Goal: Task Accomplishment & Management: Use online tool/utility

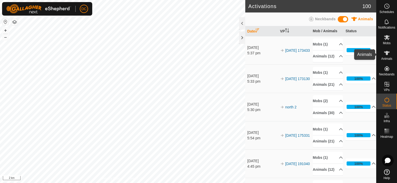
click at [388, 54] on icon at bounding box center [387, 53] width 6 height 6
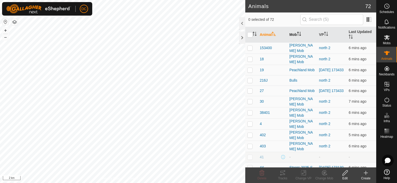
click at [299, 33] on icon "Activate to sort" at bounding box center [299, 34] width 4 height 4
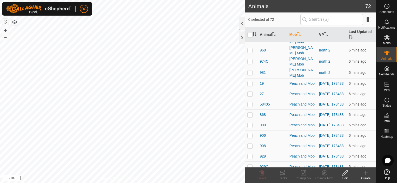
scroll to position [338, 0]
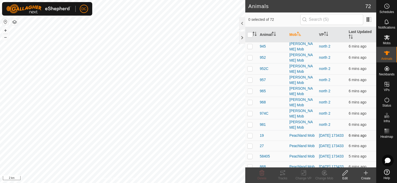
click at [249, 133] on p-checkbox at bounding box center [249, 135] width 5 height 4
checkbox input "true"
click at [250, 141] on td at bounding box center [251, 146] width 12 height 10
checkbox input "true"
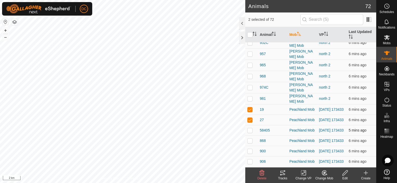
click at [249, 128] on p-checkbox at bounding box center [249, 130] width 5 height 4
checkbox input "true"
click at [253, 135] on td at bounding box center [251, 140] width 12 height 10
checkbox input "true"
click at [251, 149] on p-checkbox at bounding box center [249, 151] width 5 height 4
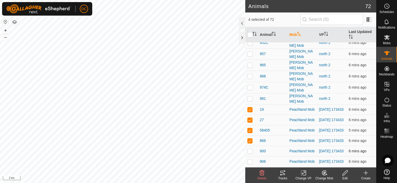
checkbox input "true"
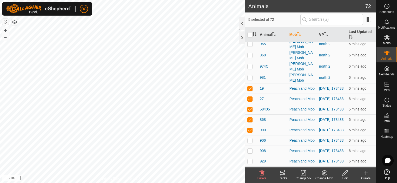
scroll to position [416, 0]
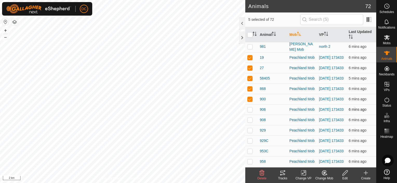
click at [250, 107] on p-checkbox at bounding box center [249, 109] width 5 height 4
checkbox input "true"
click at [250, 118] on p-checkbox at bounding box center [249, 120] width 5 height 4
checkbox input "true"
click at [252, 128] on p-checkbox at bounding box center [249, 130] width 5 height 4
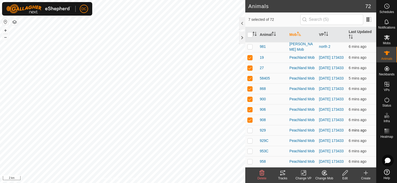
checkbox input "true"
click at [249, 139] on p-checkbox at bounding box center [249, 141] width 5 height 4
checkbox input "true"
click at [251, 149] on p-checkbox at bounding box center [249, 151] width 5 height 4
checkbox input "true"
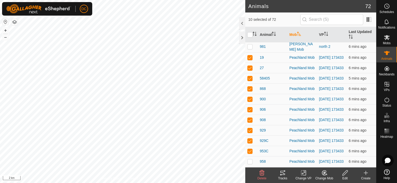
click at [283, 173] on icon at bounding box center [282, 173] width 5 height 4
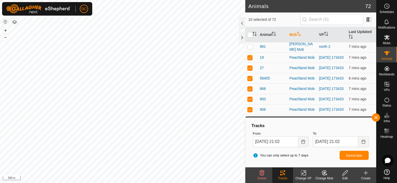
scroll to position [468, 0]
click at [251, 34] on input "checkbox" at bounding box center [249, 34] width 5 height 5
checkbox input "true"
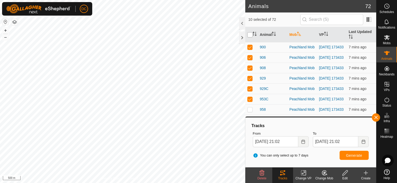
checkbox input "true"
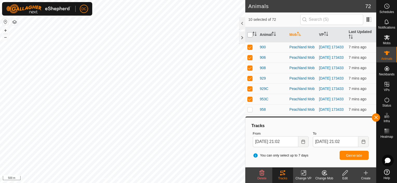
checkbox input "true"
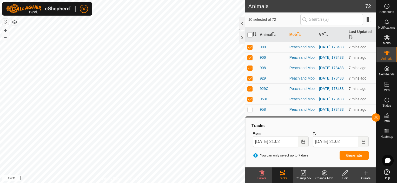
checkbox input "true"
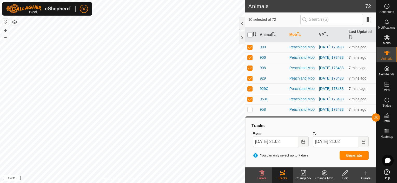
checkbox input "true"
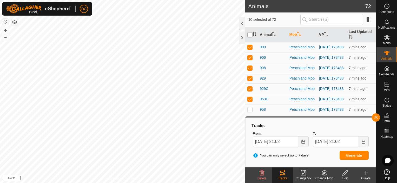
checkbox input "true"
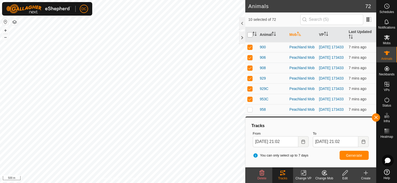
checkbox input "true"
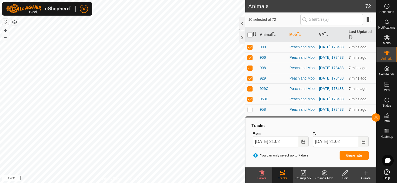
checkbox input "true"
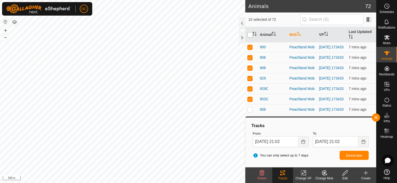
checkbox input "true"
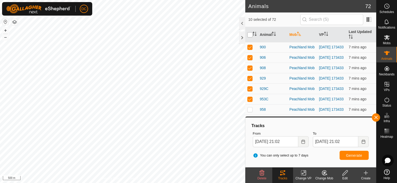
checkbox input "true"
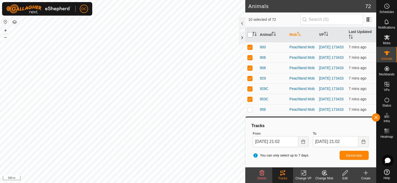
checkbox input "true"
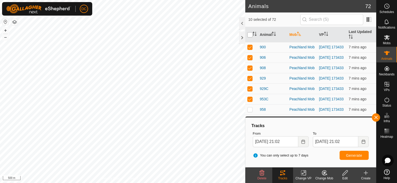
checkbox input "true"
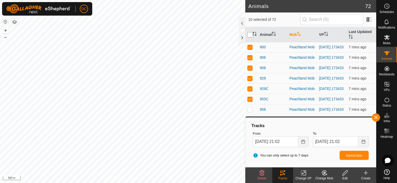
checkbox input "true"
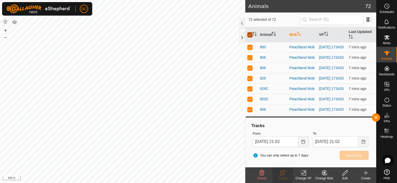
click at [251, 33] on input "checkbox" at bounding box center [249, 34] width 5 height 5
checkbox input "false"
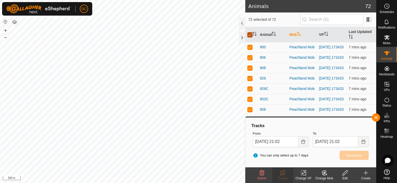
checkbox input "false"
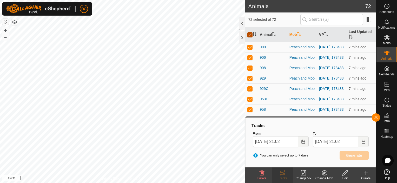
checkbox input "false"
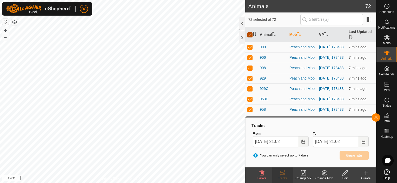
checkbox input "false"
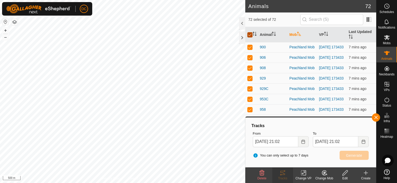
checkbox input "false"
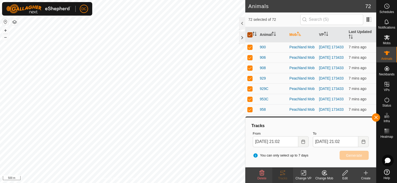
checkbox input "false"
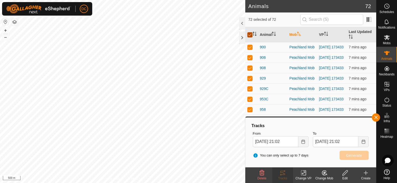
checkbox input "false"
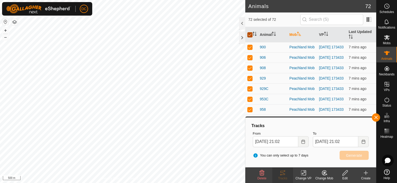
checkbox input "false"
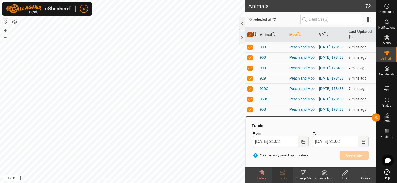
checkbox input "false"
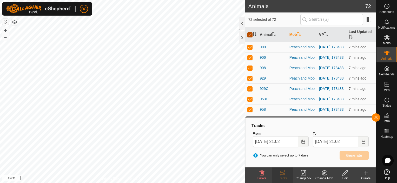
checkbox input "false"
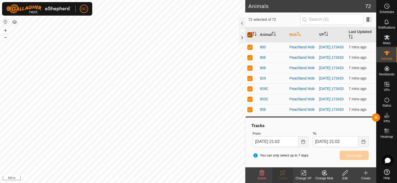
checkbox input "false"
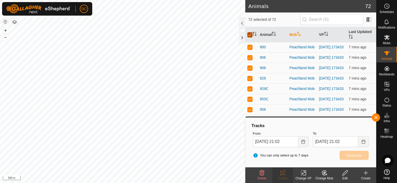
checkbox input "false"
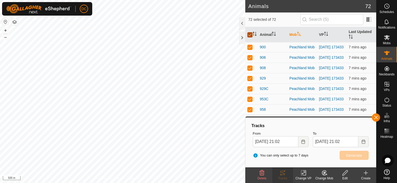
checkbox input "false"
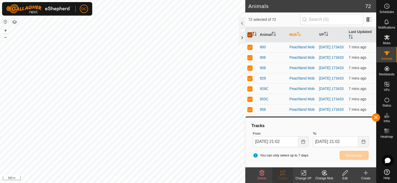
checkbox input "false"
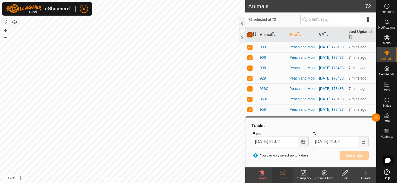
checkbox input "false"
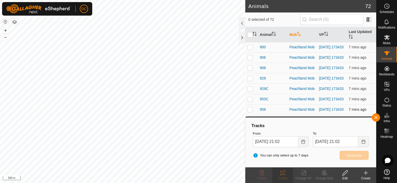
click at [249, 107] on p-checkbox at bounding box center [249, 109] width 5 height 4
checkbox input "true"
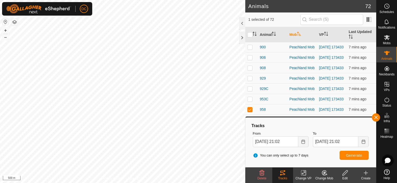
click at [250, 118] on p-checkbox at bounding box center [249, 120] width 5 height 4
checkbox input "true"
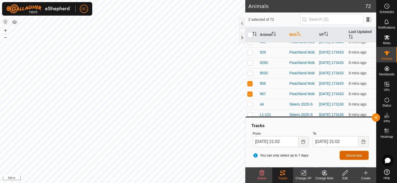
click at [353, 155] on span "Generate" at bounding box center [354, 155] width 16 height 4
click at [376, 118] on button "button" at bounding box center [376, 117] width 8 height 8
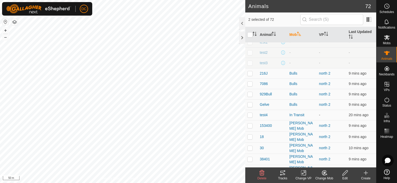
scroll to position [102, 0]
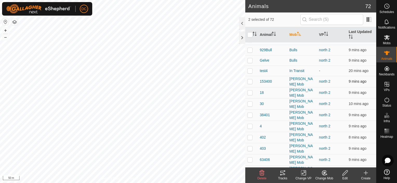
click at [251, 80] on p-checkbox at bounding box center [249, 81] width 5 height 4
checkbox input "true"
click at [250, 92] on p-checkbox at bounding box center [249, 92] width 5 height 4
checkbox input "true"
click at [252, 102] on p-checkbox at bounding box center [249, 104] width 5 height 4
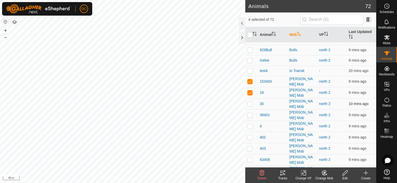
checkbox input "true"
click at [251, 114] on td at bounding box center [251, 114] width 12 height 11
checkbox input "true"
click at [247, 124] on td at bounding box center [251, 126] width 12 height 11
checkbox input "true"
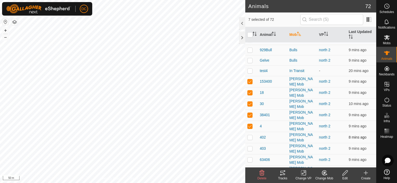
click at [252, 135] on p-checkbox at bounding box center [249, 137] width 5 height 4
checkbox input "true"
click at [252, 146] on p-checkbox at bounding box center [249, 148] width 5 height 4
checkbox input "true"
click at [248, 158] on p-checkbox at bounding box center [249, 160] width 5 height 4
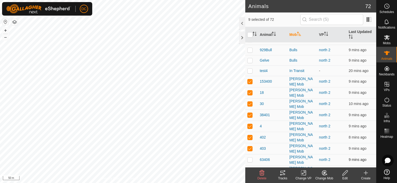
checkbox input "true"
click at [250, 169] on p-checkbox at bounding box center [249, 171] width 5 height 4
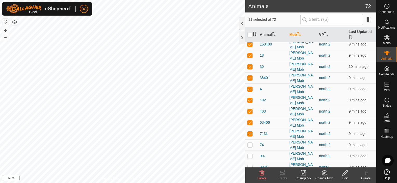
scroll to position [154, 0]
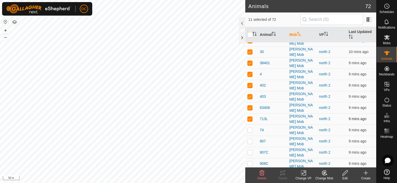
click at [251, 117] on p-checkbox at bounding box center [249, 119] width 5 height 4
checkbox input "false"
click at [282, 171] on icon at bounding box center [282, 173] width 5 height 4
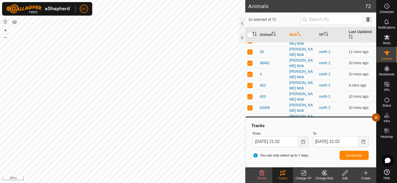
click at [377, 116] on button "button" at bounding box center [376, 117] width 8 height 8
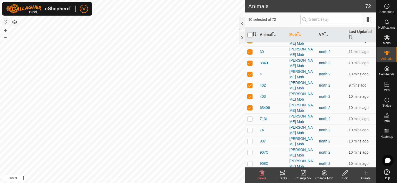
click at [251, 33] on input "checkbox" at bounding box center [249, 34] width 5 height 5
checkbox input "true"
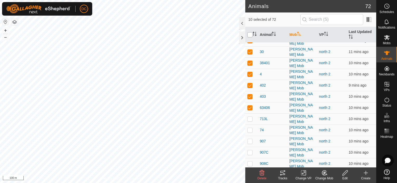
checkbox input "true"
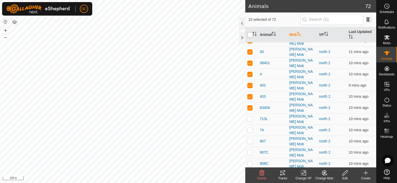
checkbox input "true"
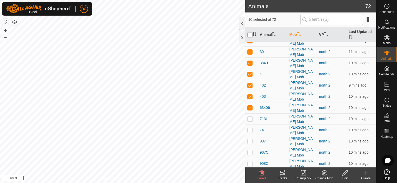
checkbox input "true"
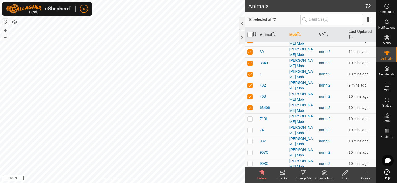
checkbox input "true"
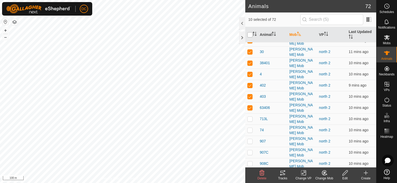
checkbox input "true"
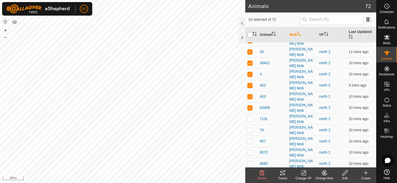
checkbox input "true"
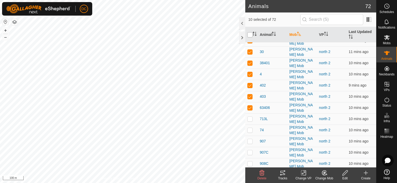
checkbox input "true"
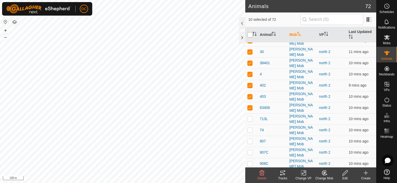
checkbox input "true"
click at [251, 33] on input "checkbox" at bounding box center [249, 34] width 5 height 5
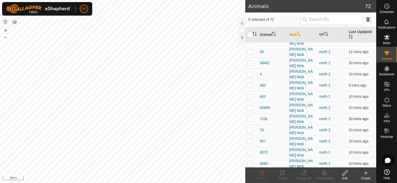
click at [249, 117] on p-checkbox at bounding box center [249, 119] width 5 height 4
click at [247, 128] on p-checkbox at bounding box center [249, 130] width 5 height 4
click at [250, 139] on p-checkbox at bounding box center [249, 141] width 5 height 4
click at [251, 147] on td at bounding box center [251, 152] width 12 height 11
click at [249, 161] on p-checkbox at bounding box center [249, 163] width 5 height 4
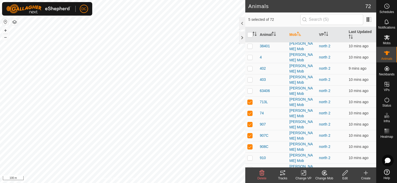
scroll to position [180, 0]
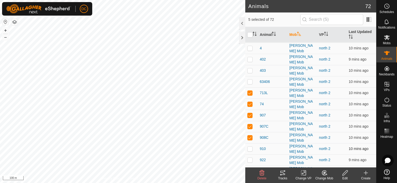
click at [249, 147] on p-checkbox at bounding box center [249, 149] width 5 height 4
click at [248, 158] on p-checkbox at bounding box center [249, 160] width 5 height 4
click at [247, 169] on p-tablecheckbox at bounding box center [249, 171] width 5 height 4
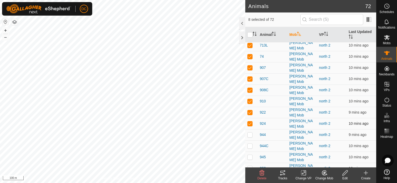
scroll to position [232, 0]
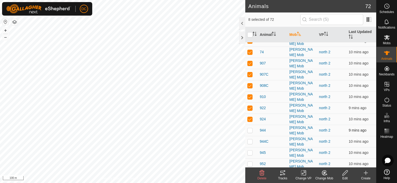
click at [252, 128] on p-checkbox at bounding box center [249, 130] width 5 height 4
click at [251, 139] on p-checkbox at bounding box center [249, 141] width 5 height 4
click at [280, 174] on icon at bounding box center [283, 173] width 6 height 6
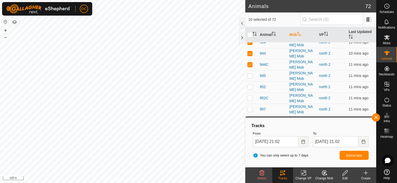
scroll to position [310, 0]
click at [250, 33] on input "checkbox" at bounding box center [249, 34] width 5 height 5
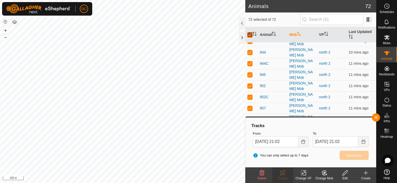
click at [250, 33] on input "checkbox" at bounding box center [249, 34] width 5 height 5
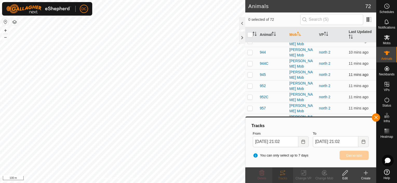
click at [250, 73] on p-checkbox at bounding box center [249, 75] width 5 height 4
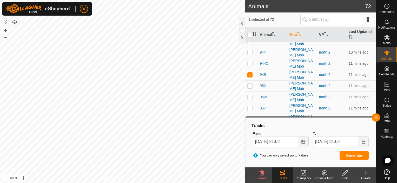
click at [248, 84] on p-tablecheckbox at bounding box center [249, 86] width 5 height 4
click at [250, 95] on p-checkbox at bounding box center [249, 97] width 5 height 4
click at [249, 106] on p-checkbox at bounding box center [249, 108] width 5 height 4
click at [251, 117] on p-checkbox at bounding box center [249, 119] width 5 height 4
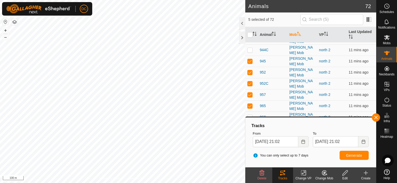
scroll to position [336, 0]
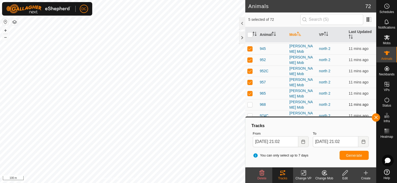
click at [249, 102] on p-checkbox at bounding box center [249, 104] width 5 height 4
click at [249, 114] on p-checkbox at bounding box center [249, 116] width 5 height 4
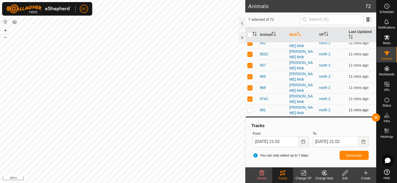
scroll to position [362, 0]
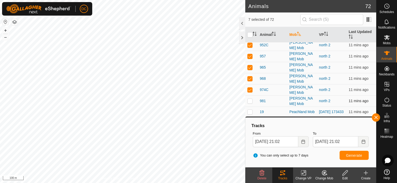
click at [250, 99] on p-checkbox at bounding box center [249, 101] width 5 height 4
click at [354, 156] on span "Generate" at bounding box center [354, 155] width 16 height 4
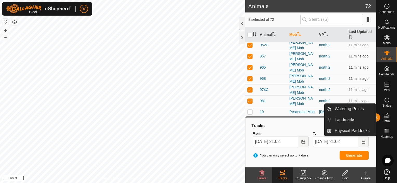
click at [376, 115] on div "Watering Points Landmarks Physical Paddocks" at bounding box center [350, 119] width 52 height 33
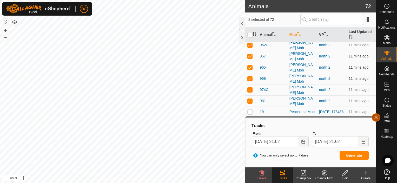
click at [376, 117] on button "button" at bounding box center [376, 117] width 8 height 8
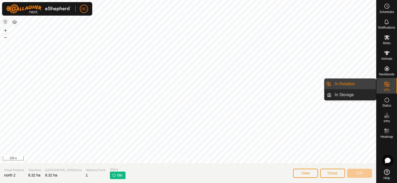
click at [388, 82] on icon at bounding box center [387, 84] width 6 height 6
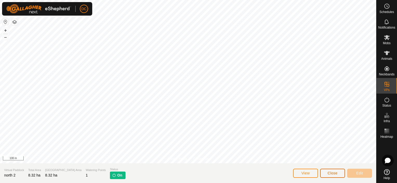
click at [336, 174] on span "Close" at bounding box center [333, 173] width 10 height 4
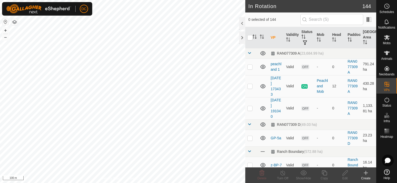
click at [386, 84] on icon at bounding box center [387, 84] width 5 height 5
click at [324, 173] on icon at bounding box center [324, 173] width 6 height 6
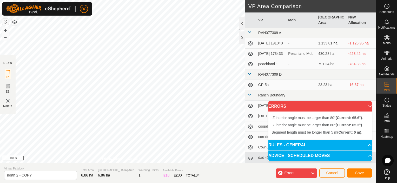
click at [82, 108] on div "IZ interior angle must be larger than 80° (Current: 65.6°) . + – ⇧ i 100 m" at bounding box center [122, 81] width 245 height 163
click at [84, 82] on div "IZ interior angle must be larger than 80° (Current: 34.0°) . + – ⇧ i 100 m" at bounding box center [122, 81] width 245 height 163
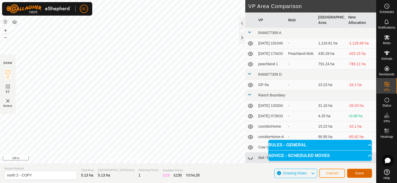
click at [361, 173] on span "Save" at bounding box center [359, 173] width 9 height 4
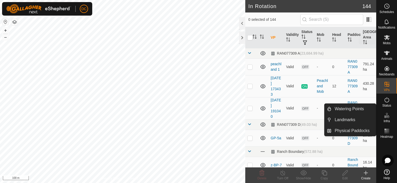
click at [389, 35] on icon at bounding box center [387, 37] width 6 height 6
click at [387, 37] on icon at bounding box center [387, 37] width 6 height 5
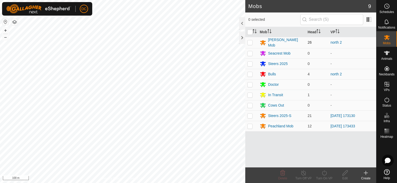
click at [250, 42] on p-checkbox at bounding box center [249, 42] width 5 height 4
click at [250, 72] on p-checkbox at bounding box center [249, 74] width 5 height 4
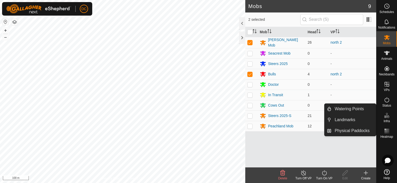
click at [322, 171] on icon at bounding box center [324, 173] width 6 height 6
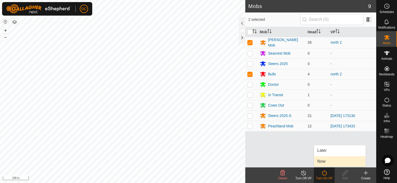
click at [324, 161] on link "Now" at bounding box center [339, 161] width 51 height 10
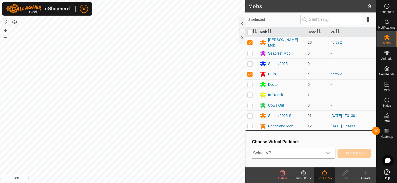
click at [329, 152] on icon "dropdown trigger" at bounding box center [328, 153] width 4 height 4
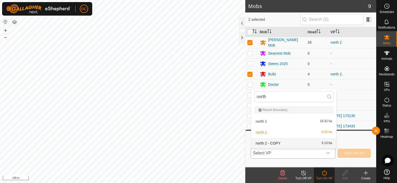
click at [283, 142] on li "north 2 - COPY 5.13 ha" at bounding box center [293, 143] width 85 height 10
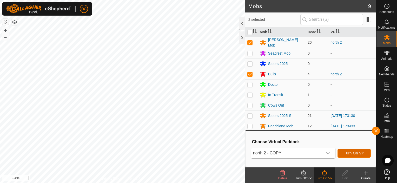
click at [356, 153] on span "Turn On VP" at bounding box center [354, 153] width 20 height 4
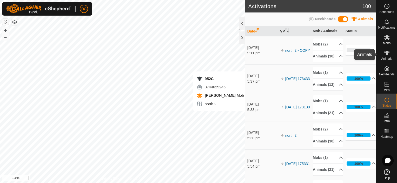
click at [389, 50] on icon at bounding box center [387, 53] width 6 height 6
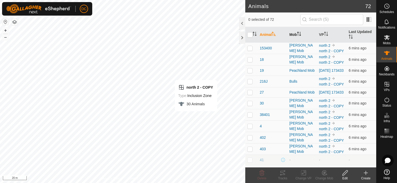
click at [301, 33] on th "Mob" at bounding box center [303, 35] width 30 height 16
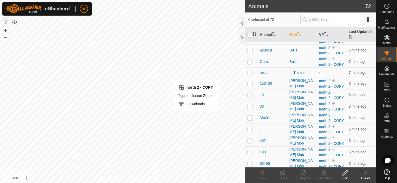
scroll to position [52, 0]
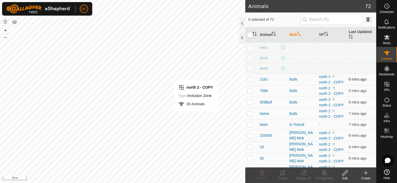
click at [250, 78] on p-checkbox at bounding box center [249, 79] width 5 height 4
click at [250, 87] on td at bounding box center [251, 90] width 12 height 11
click at [254, 101] on td at bounding box center [251, 101] width 12 height 11
click at [254, 114] on td at bounding box center [251, 113] width 12 height 11
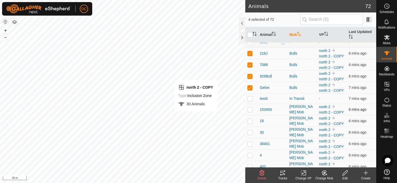
click at [253, 108] on td at bounding box center [251, 109] width 12 height 11
click at [254, 119] on td at bounding box center [251, 120] width 12 height 11
drag, startPoint x: 253, startPoint y: 130, endPoint x: 252, endPoint y: 133, distance: 3.0
click at [252, 130] on td at bounding box center [251, 132] width 12 height 11
click at [249, 142] on p-checkbox at bounding box center [249, 144] width 5 height 4
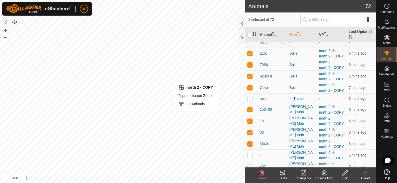
click at [251, 153] on p-checkbox at bounding box center [249, 155] width 5 height 4
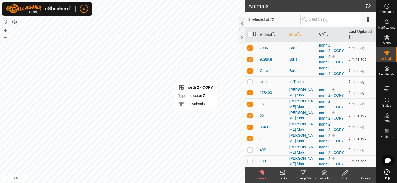
scroll to position [104, 0]
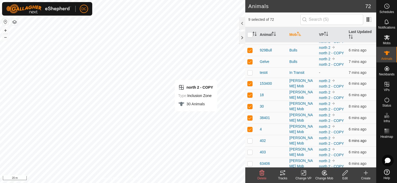
click at [250, 139] on p-checkbox at bounding box center [249, 141] width 5 height 4
click at [280, 171] on icon at bounding box center [283, 173] width 6 height 6
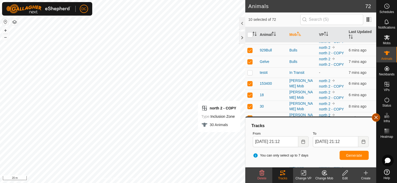
click at [377, 116] on button "button" at bounding box center [376, 117] width 8 height 8
